Goal: Information Seeking & Learning: Check status

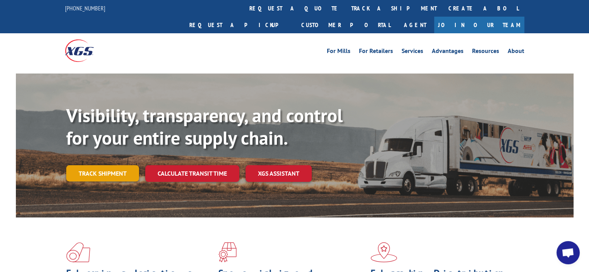
click at [92, 165] on link "Track shipment" at bounding box center [102, 173] width 73 height 16
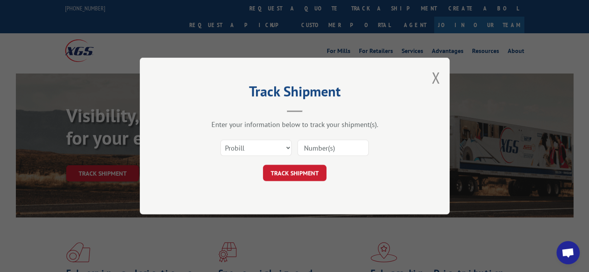
click at [306, 147] on input at bounding box center [332, 148] width 71 height 16
paste input "17596528"
type input "17596528"
click at [300, 167] on button "TRACK SHIPMENT" at bounding box center [294, 173] width 63 height 16
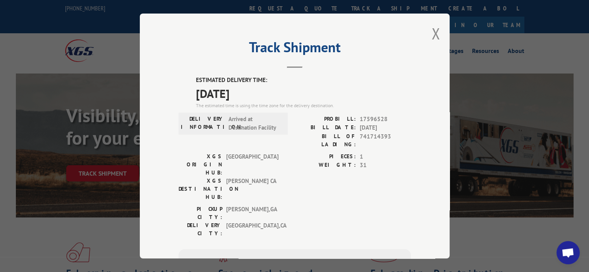
click at [248, 221] on span "[GEOGRAPHIC_DATA] , [GEOGRAPHIC_DATA]" at bounding box center [252, 229] width 52 height 16
click at [296, 205] on div "PICKUP CITY: [GEOGRAPHIC_DATA] , [GEOGRAPHIC_DATA]: [GEOGRAPHIC_DATA] , [GEOGRA…" at bounding box center [294, 223] width 232 height 36
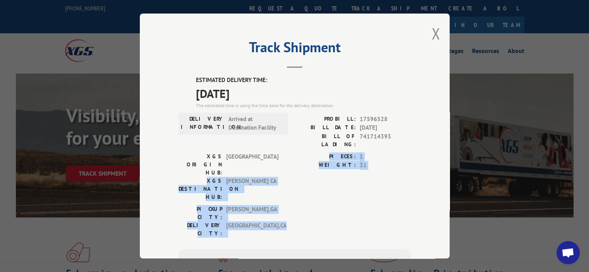
drag, startPoint x: 277, startPoint y: 187, endPoint x: 160, endPoint y: 157, distance: 121.1
click at [160, 157] on div "Track Shipment ESTIMATED DELIVERY TIME: [DATE] The estimated time is using the …" at bounding box center [295, 136] width 310 height 245
click at [262, 205] on span "[GEOGRAPHIC_DATA] , [GEOGRAPHIC_DATA]" at bounding box center [252, 213] width 52 height 16
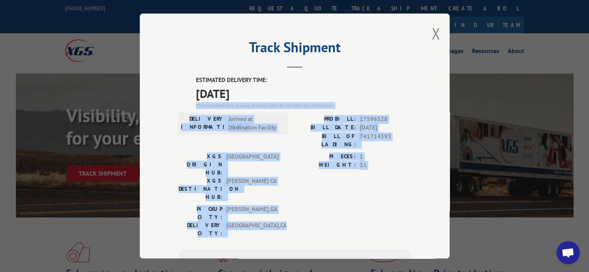
drag, startPoint x: 284, startPoint y: 188, endPoint x: 172, endPoint y: 99, distance: 143.0
click at [172, 99] on div "Track Shipment ESTIMATED DELIVERY TIME: [DATE] The estimated time is using the …" at bounding box center [295, 136] width 310 height 245
click at [173, 97] on div "Track Shipment ESTIMATED DELIVERY TIME: [DATE] The estimated time is using the …" at bounding box center [295, 136] width 310 height 245
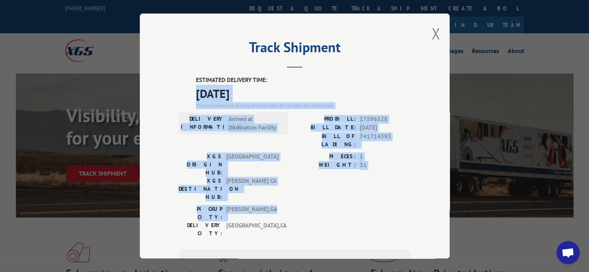
drag, startPoint x: 287, startPoint y: 182, endPoint x: 185, endPoint y: 91, distance: 137.1
click at [185, 91] on div "ESTIMATED DELIVERY TIME: [DATE] The estimated time is using the time zone for t…" at bounding box center [294, 215] width 232 height 278
click at [187, 93] on div "ESTIMATED DELIVERY TIME: [DATE] The estimated time is using the time zone for t…" at bounding box center [294, 215] width 232 height 278
